Goal: Task Accomplishment & Management: Manage account settings

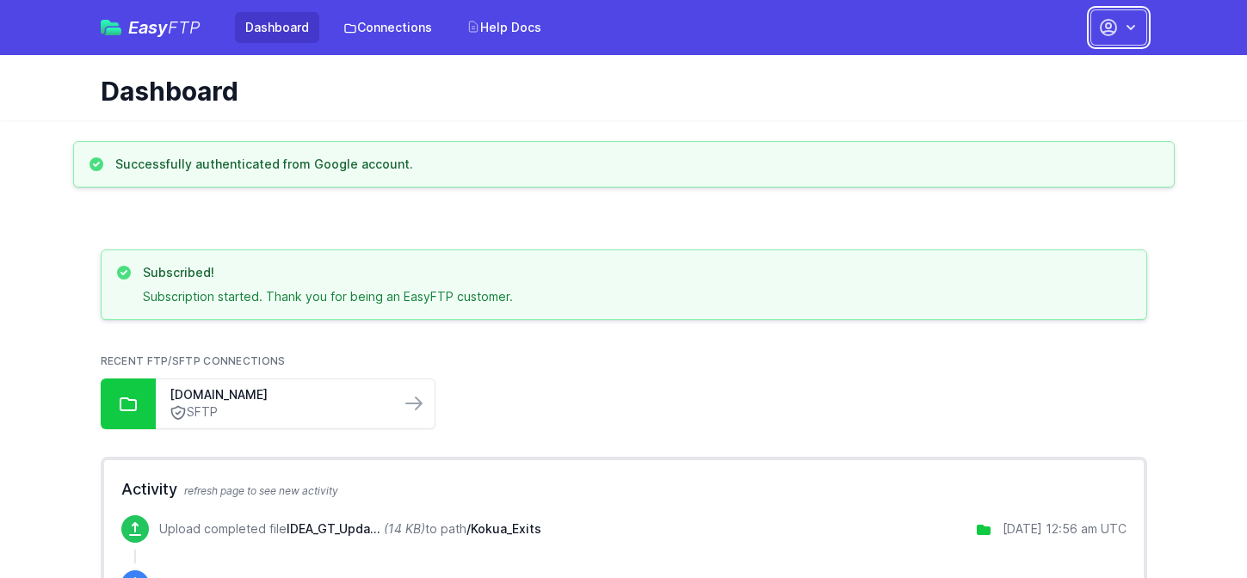
click at [1131, 27] on icon "button" at bounding box center [1130, 27] width 9 height 5
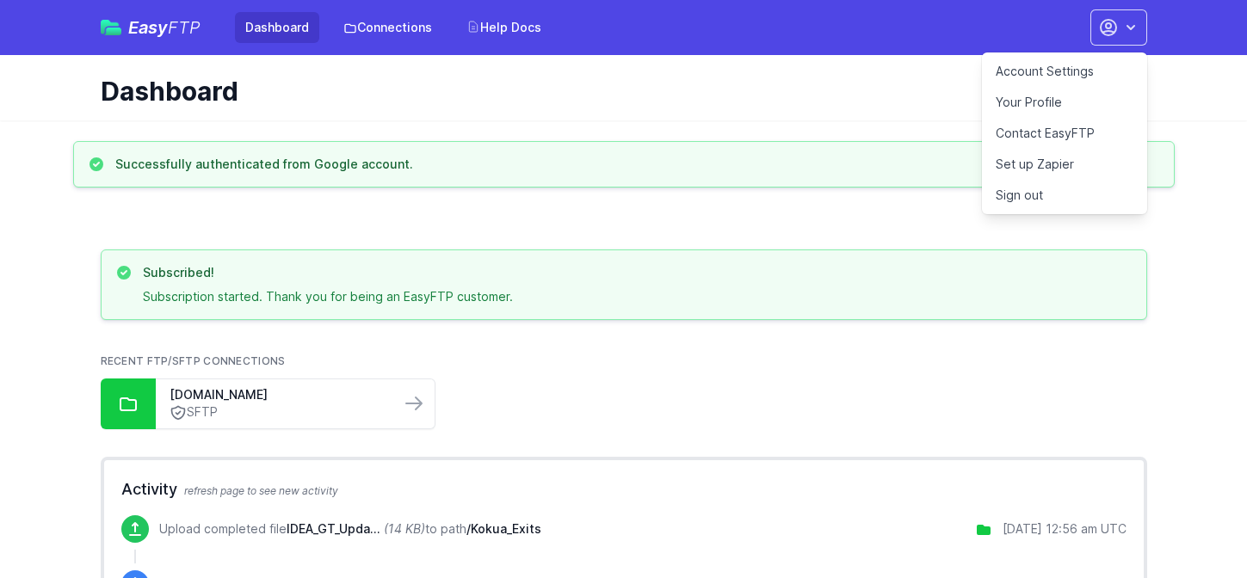
click at [1038, 103] on link "Your Profile" at bounding box center [1064, 102] width 165 height 31
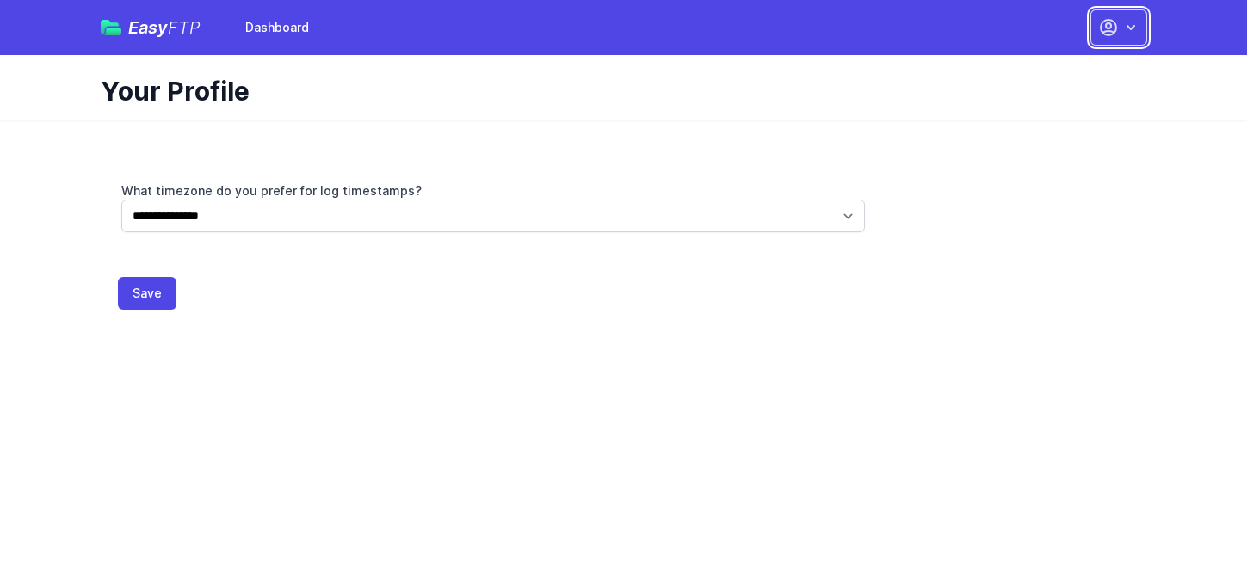
click at [1131, 15] on button "button" at bounding box center [1118, 27] width 57 height 36
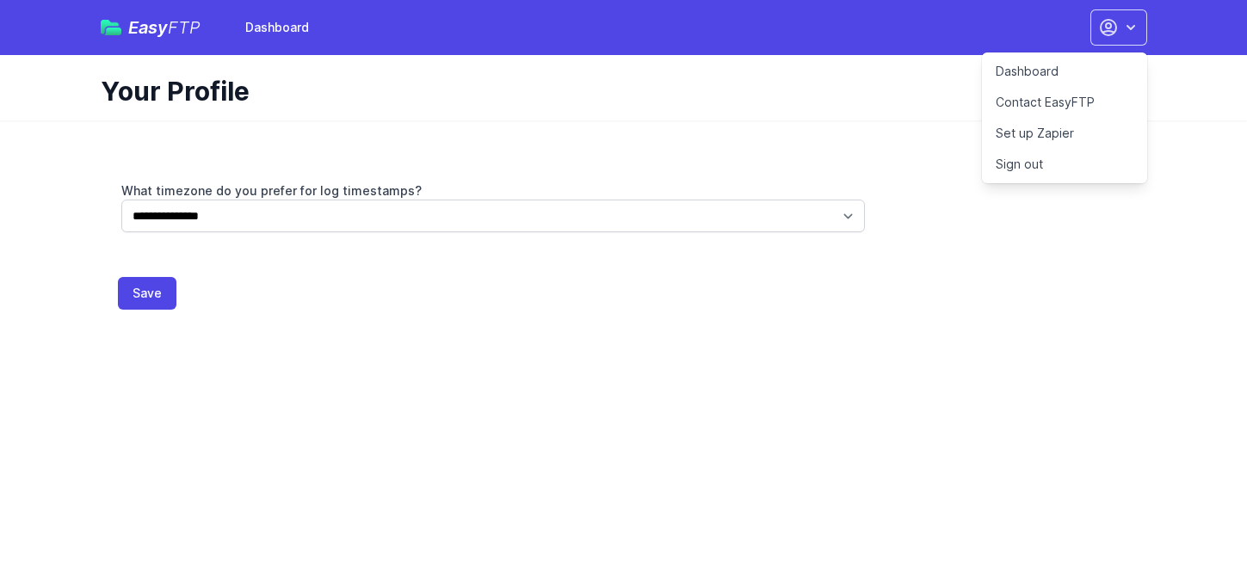
click at [1035, 71] on link "Dashboard" at bounding box center [1064, 71] width 165 height 31
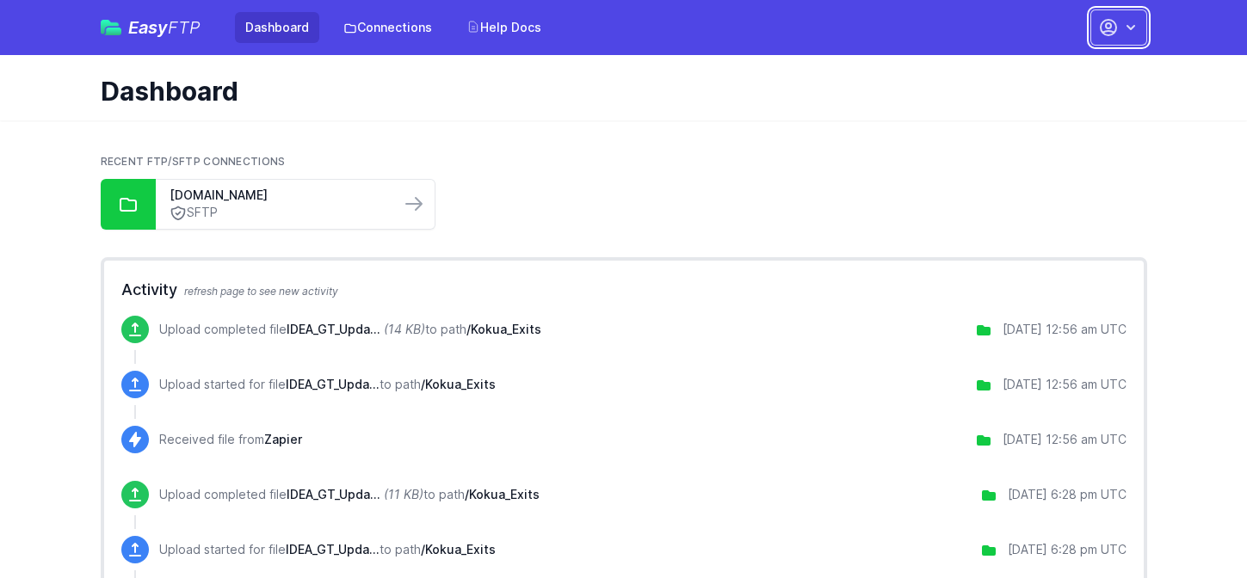
click at [1130, 24] on icon "button" at bounding box center [1130, 27] width 17 height 17
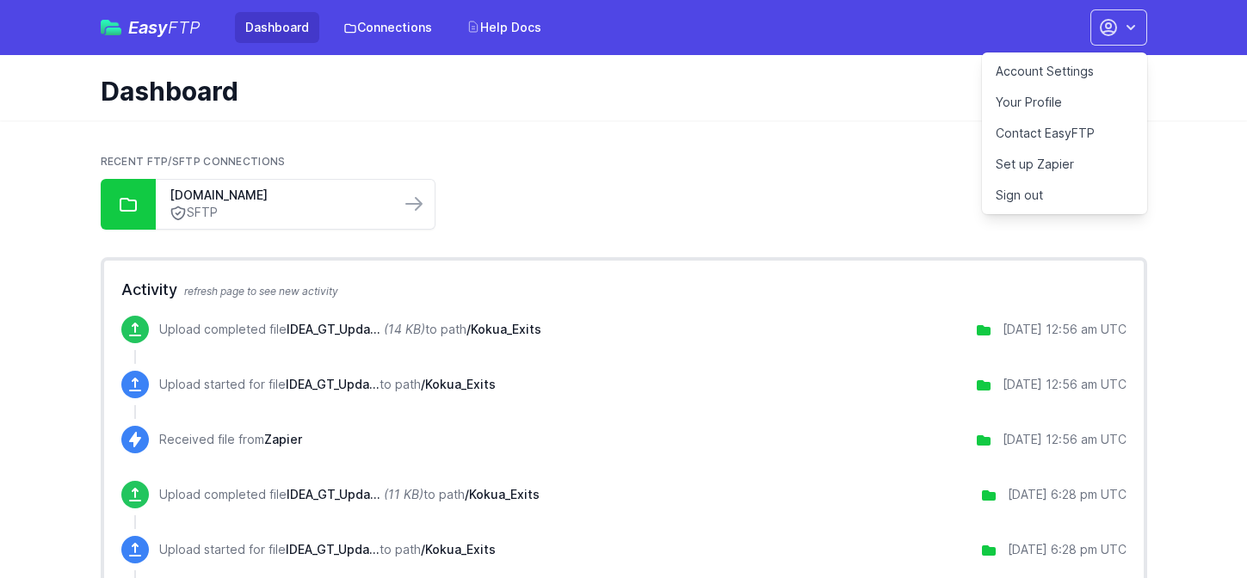
click at [1051, 71] on link "Account Settings" at bounding box center [1064, 71] width 165 height 31
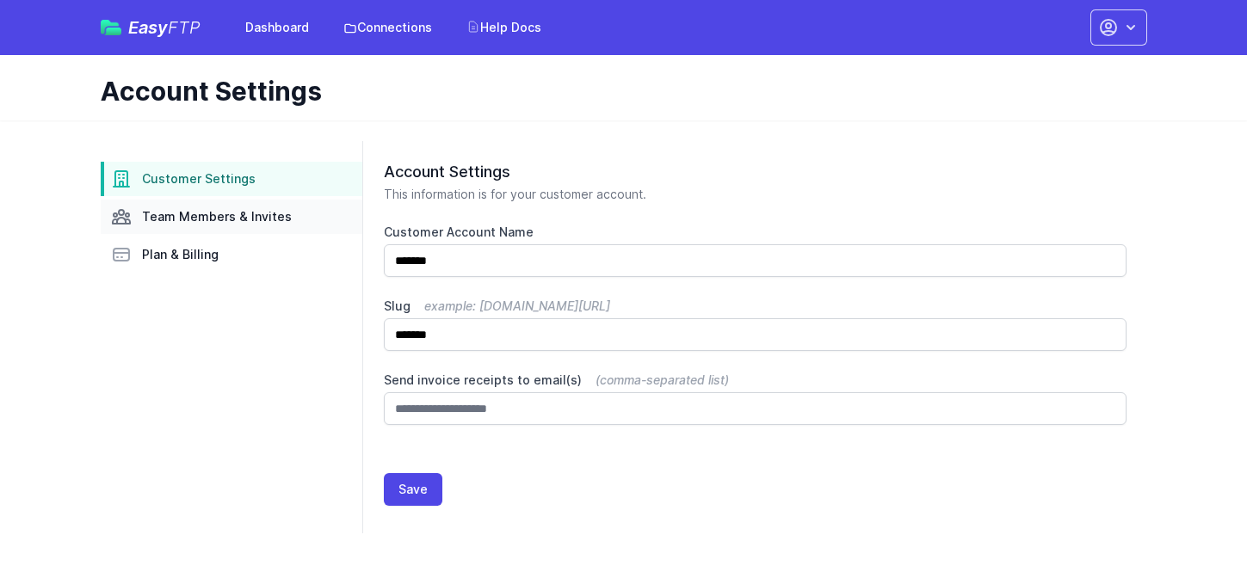
click at [176, 223] on span "Team Members & Invites" at bounding box center [217, 216] width 150 height 17
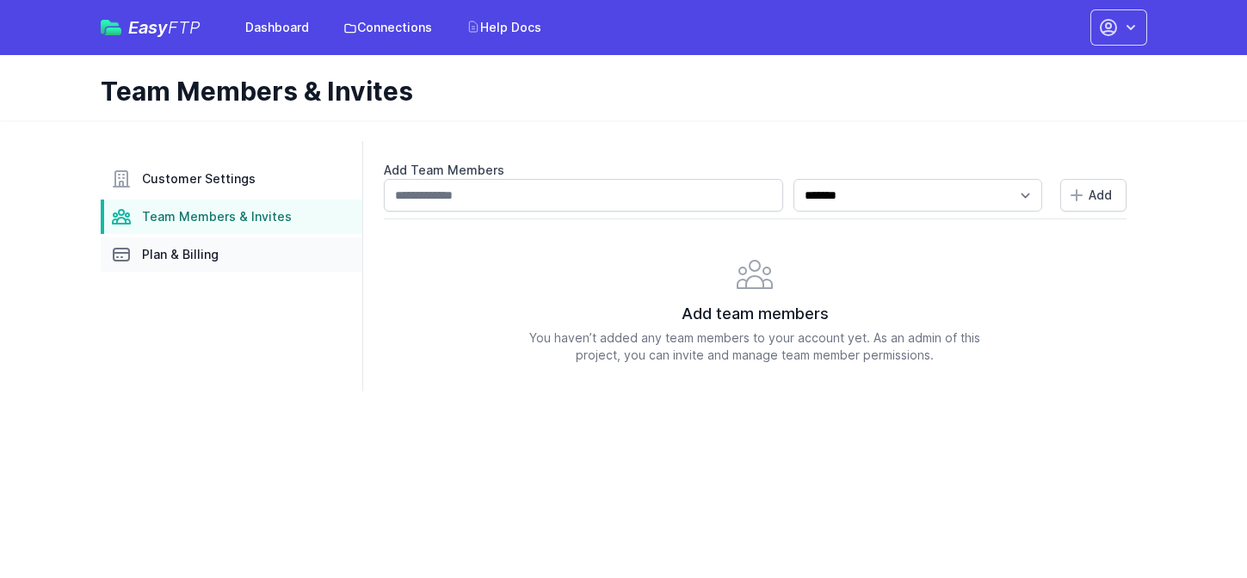
click at [176, 254] on span "Plan & Billing" at bounding box center [180, 254] width 77 height 17
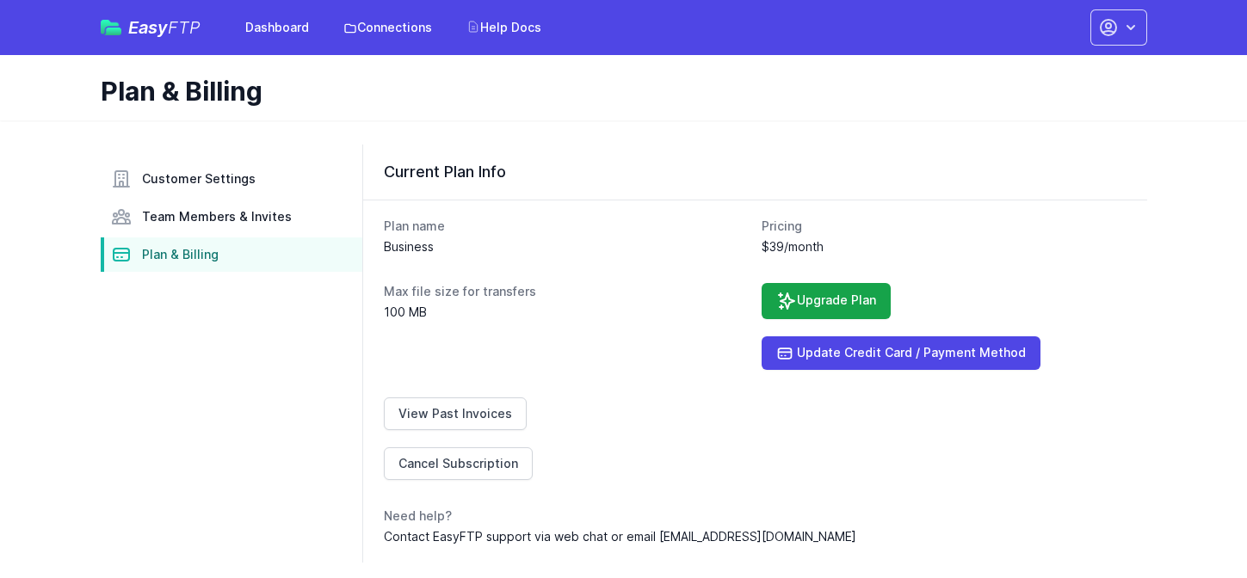
scroll to position [5, 0]
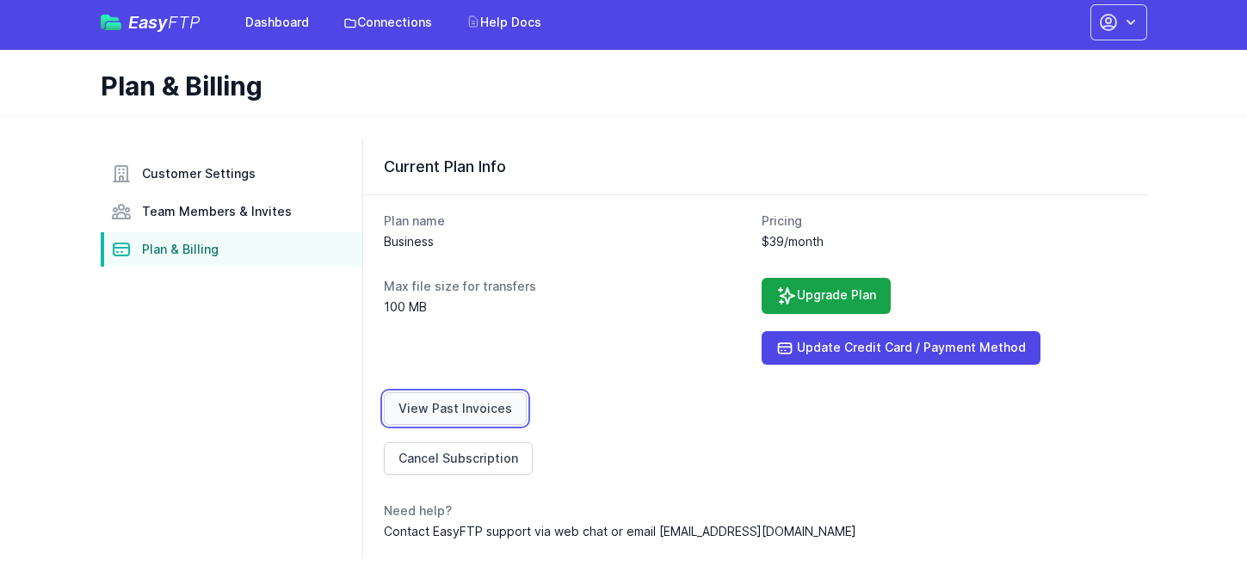
click at [456, 404] on link "View Past Invoices" at bounding box center [455, 408] width 143 height 33
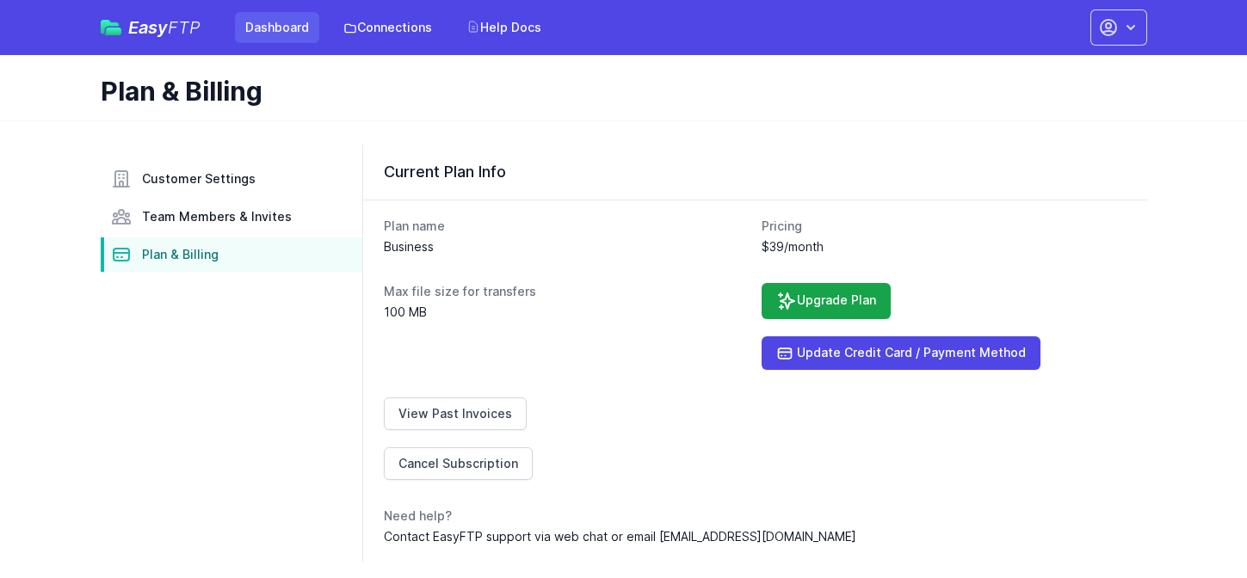
click at [280, 31] on link "Dashboard" at bounding box center [277, 27] width 84 height 31
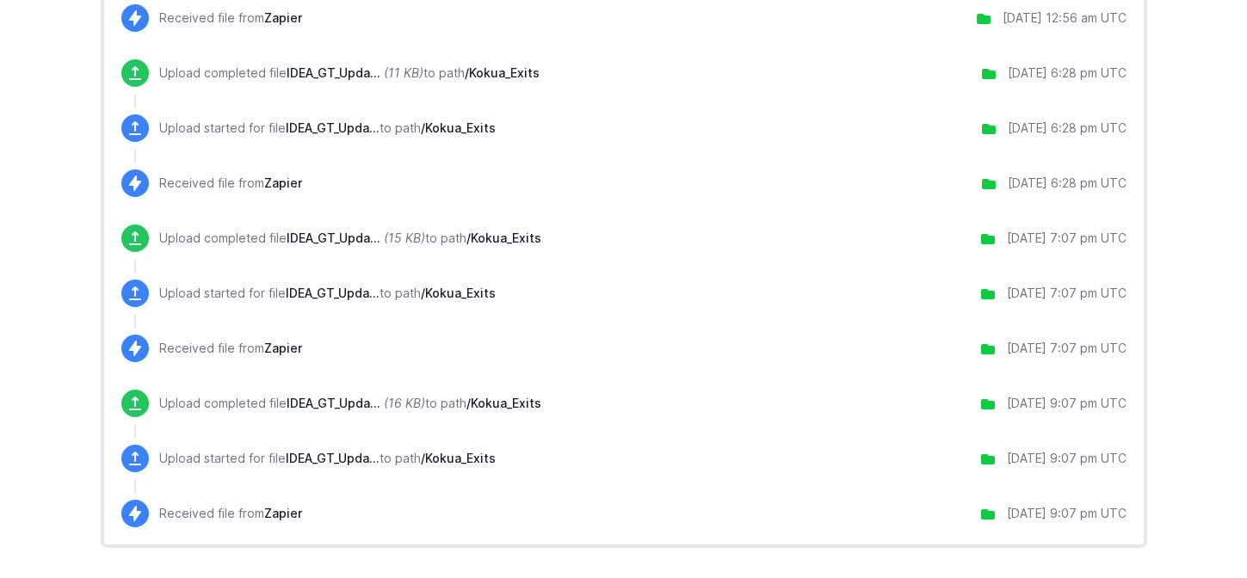
scroll to position [426, 0]
